Goal: Navigation & Orientation: Find specific page/section

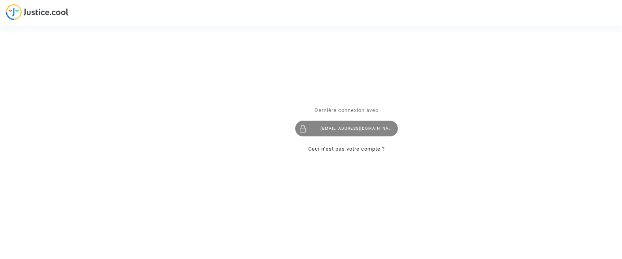
click at [350, 125] on div "contact@onrbat.fr" at bounding box center [346, 129] width 103 height 16
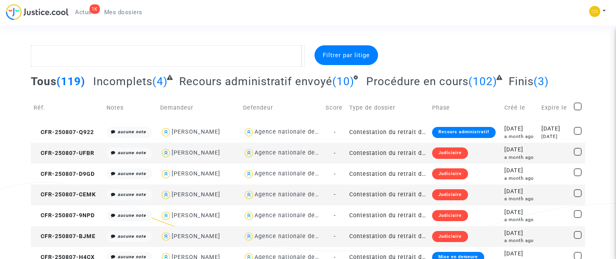
drag, startPoint x: 435, startPoint y: 9, endPoint x: 467, endPoint y: 0, distance: 33.3
click at [435, 9] on div "1K Actus Mes dossiers Mon profil Paramètres Déconnexion" at bounding box center [308, 15] width 616 height 22
